Goal: Find specific page/section: Find specific page/section

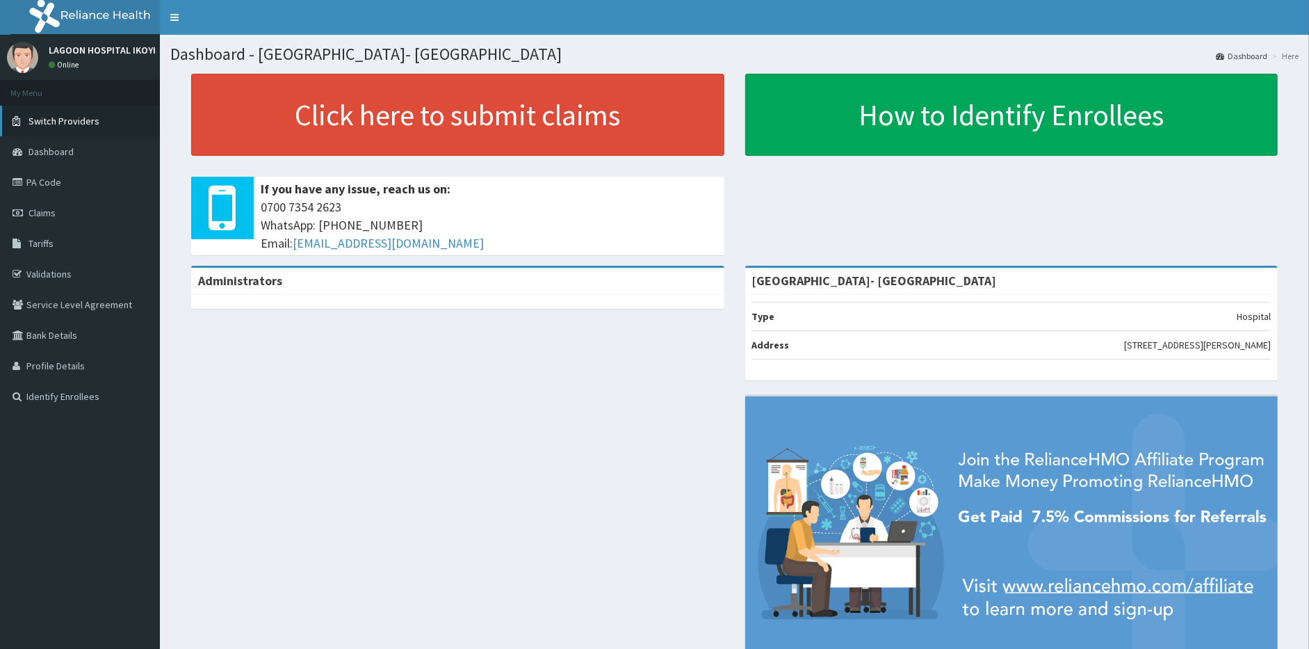
click at [63, 119] on span "Switch Providers" at bounding box center [63, 121] width 71 height 13
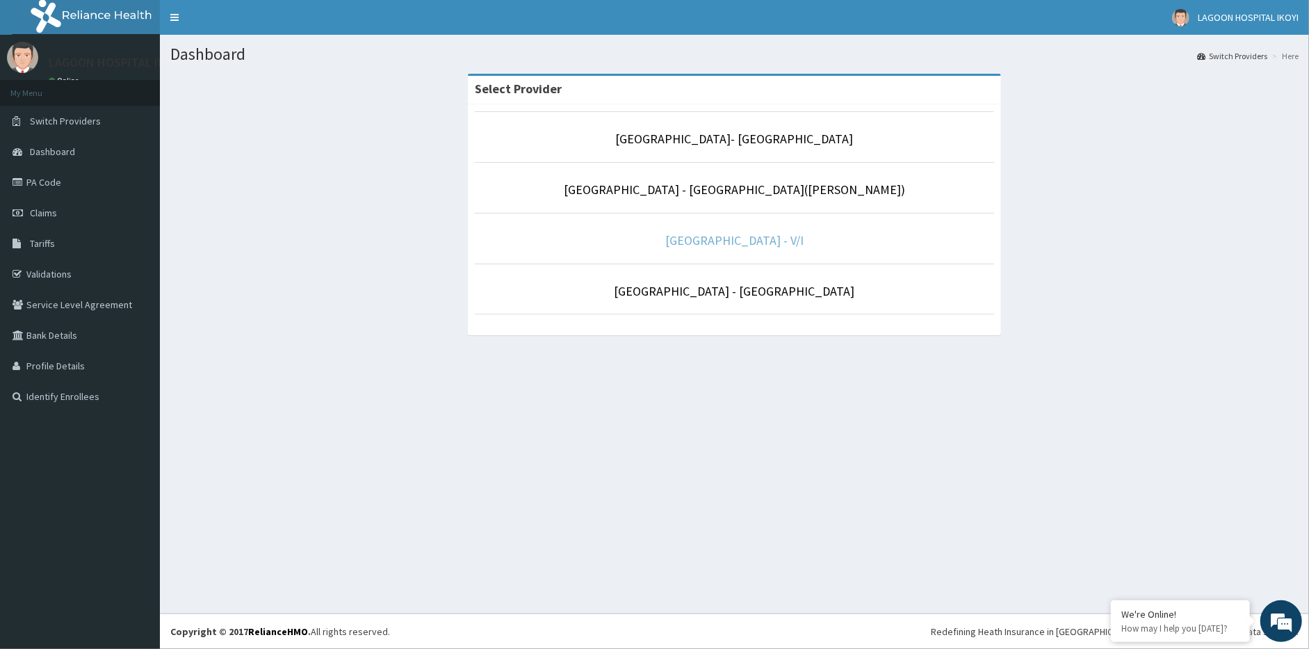
click at [737, 238] on link "[GEOGRAPHIC_DATA] - V/I" at bounding box center [734, 240] width 138 height 16
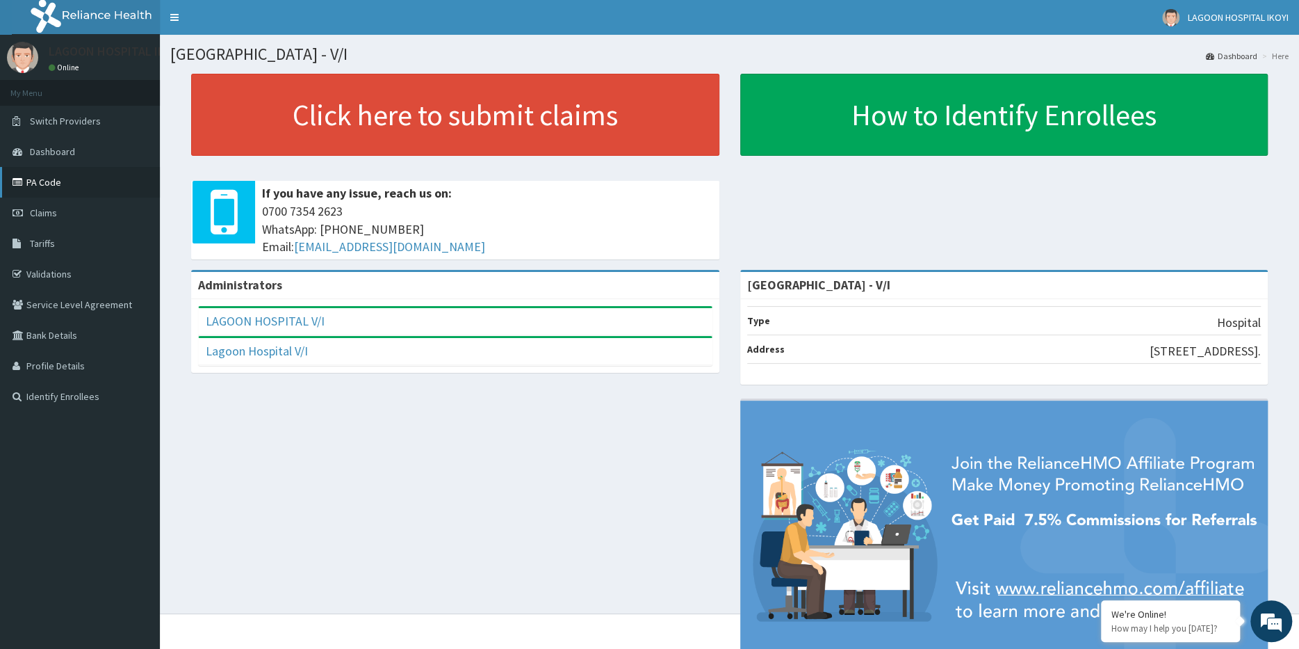
click at [61, 181] on link "PA Code" at bounding box center [80, 182] width 160 height 31
